Goal: Communication & Community: Answer question/provide support

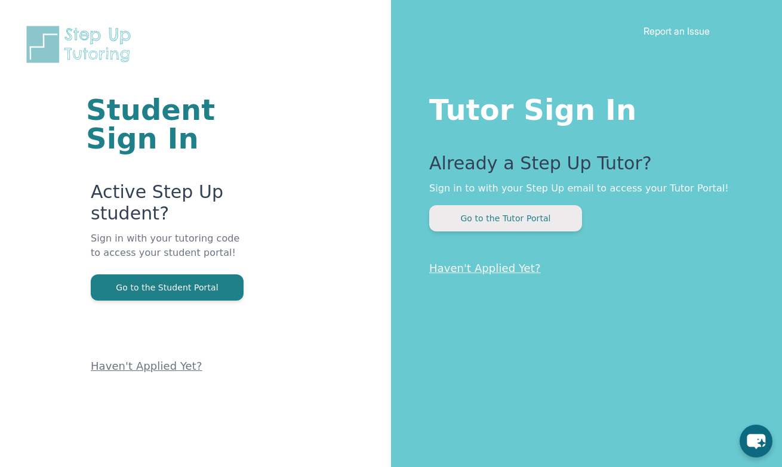
click at [489, 219] on button "Go to the Tutor Portal" at bounding box center [505, 218] width 153 height 26
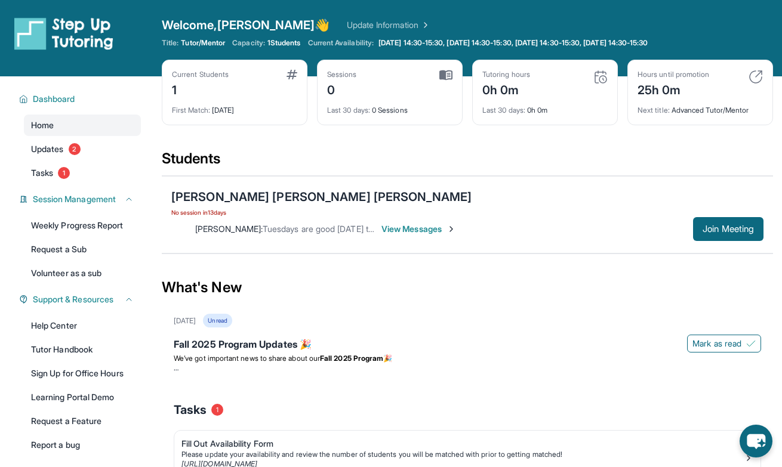
click at [456, 223] on span "View Messages" at bounding box center [418, 229] width 75 height 12
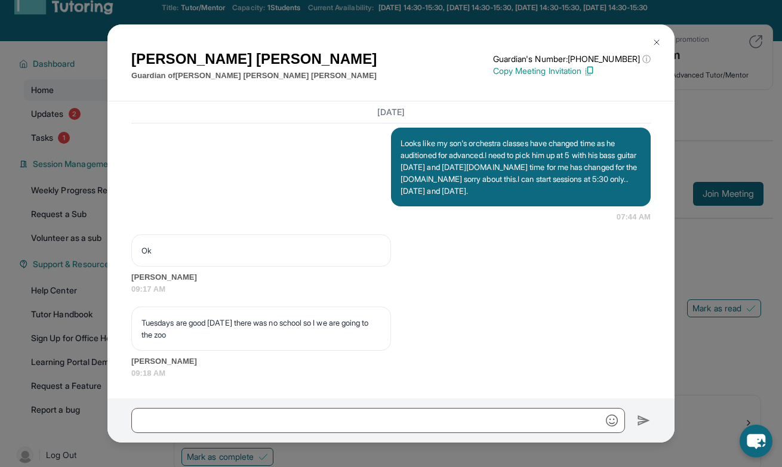
scroll to position [37, 0]
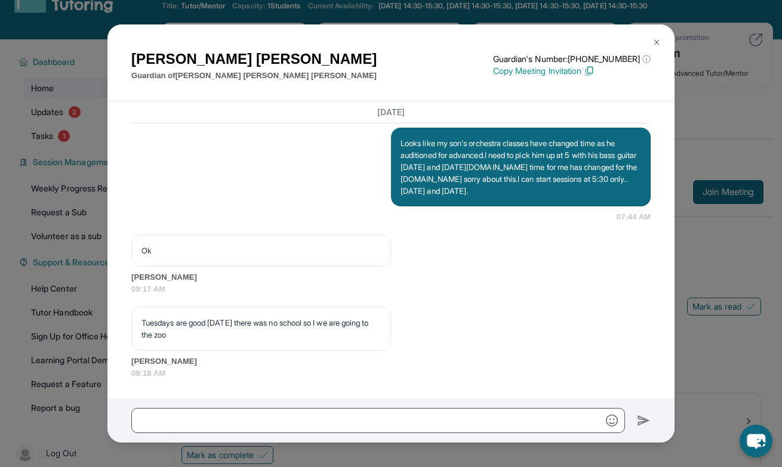
click at [659, 39] on img at bounding box center [657, 43] width 10 height 10
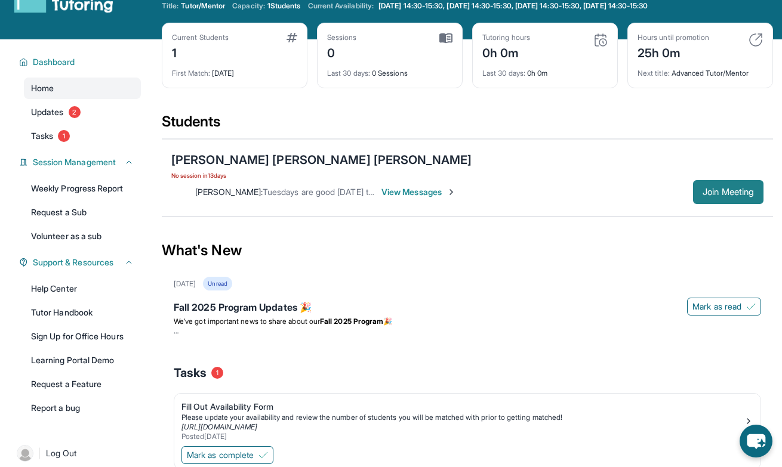
click at [704, 180] on button "Join Meeting" at bounding box center [728, 192] width 70 height 24
click at [565, 4] on span "[DATE] 14:30-15:30, [DATE] 14:30-15:30, [DATE] 14:30-15:30, [DATE] 14:30-15:30" at bounding box center [513, 6] width 269 height 10
click at [648, 6] on span "[DATE] 14:30-15:30, [DATE] 14:30-15:30, [DATE] 14:30-15:30, [DATE] 14:30-15:30" at bounding box center [513, 6] width 269 height 10
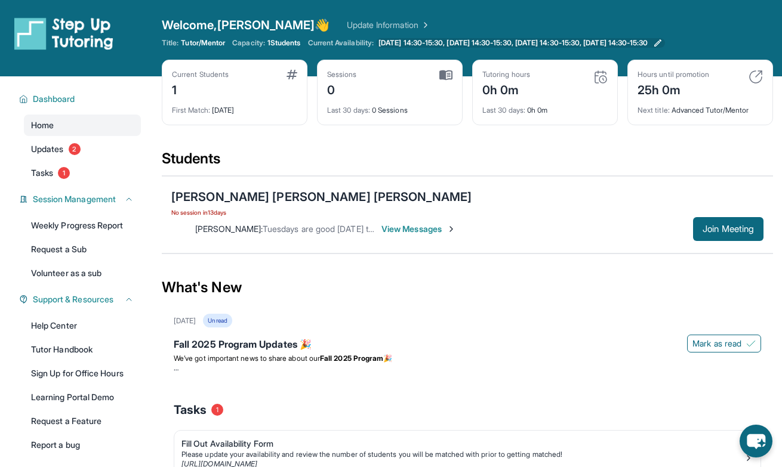
click at [458, 41] on span "[DATE] 14:30-15:30, [DATE] 14:30-15:30, [DATE] 14:30-15:30, [DATE] 14:30-15:30" at bounding box center [513, 43] width 269 height 10
click at [456, 223] on span "View Messages" at bounding box center [418, 229] width 75 height 12
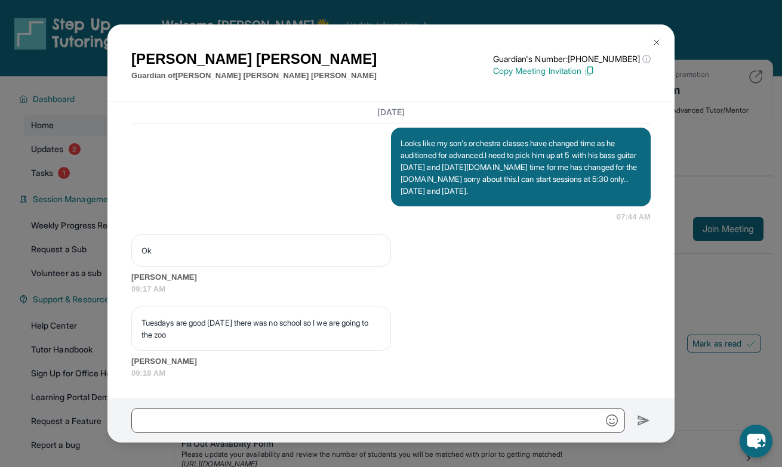
scroll to position [4703, 0]
click at [291, 258] on div "Ok" at bounding box center [261, 251] width 260 height 32
click at [451, 355] on div "Tuesdays are good [DATE] there was no school so I we are going to the zoo [PERS…" at bounding box center [390, 343] width 519 height 72
click at [661, 42] on img at bounding box center [657, 43] width 10 height 10
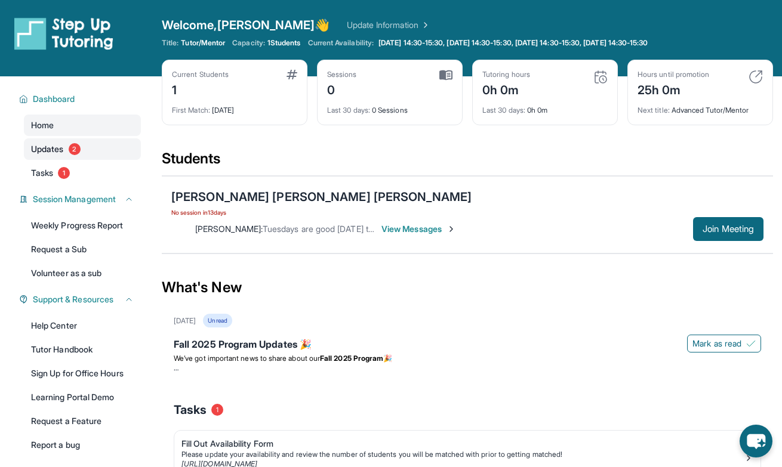
click at [70, 151] on span "2" at bounding box center [75, 149] width 12 height 12
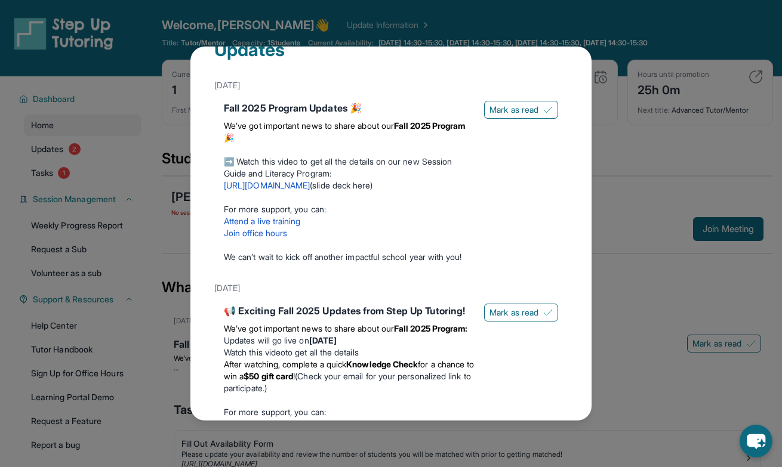
scroll to position [27, 0]
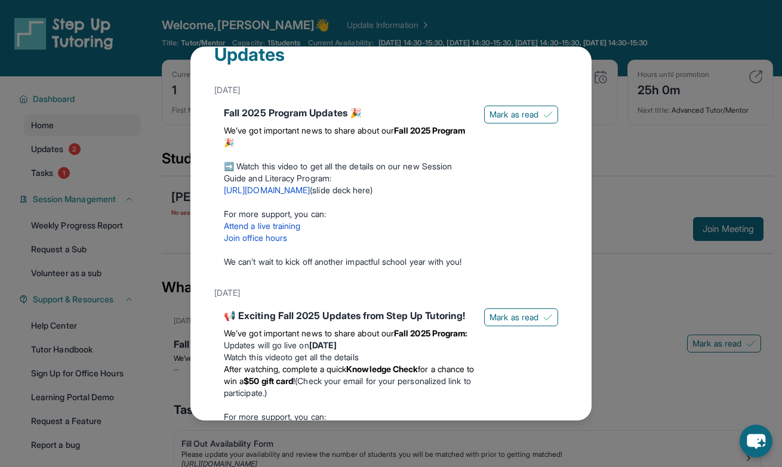
click at [310, 192] on link "[URL][DOMAIN_NAME]" at bounding box center [267, 190] width 86 height 10
click at [509, 30] on div "Updates [DATE] Fall 2025 Program Updates 🎉 We’ve got important news to share ab…" at bounding box center [391, 233] width 782 height 467
